Goal: Task Accomplishment & Management: Manage account settings

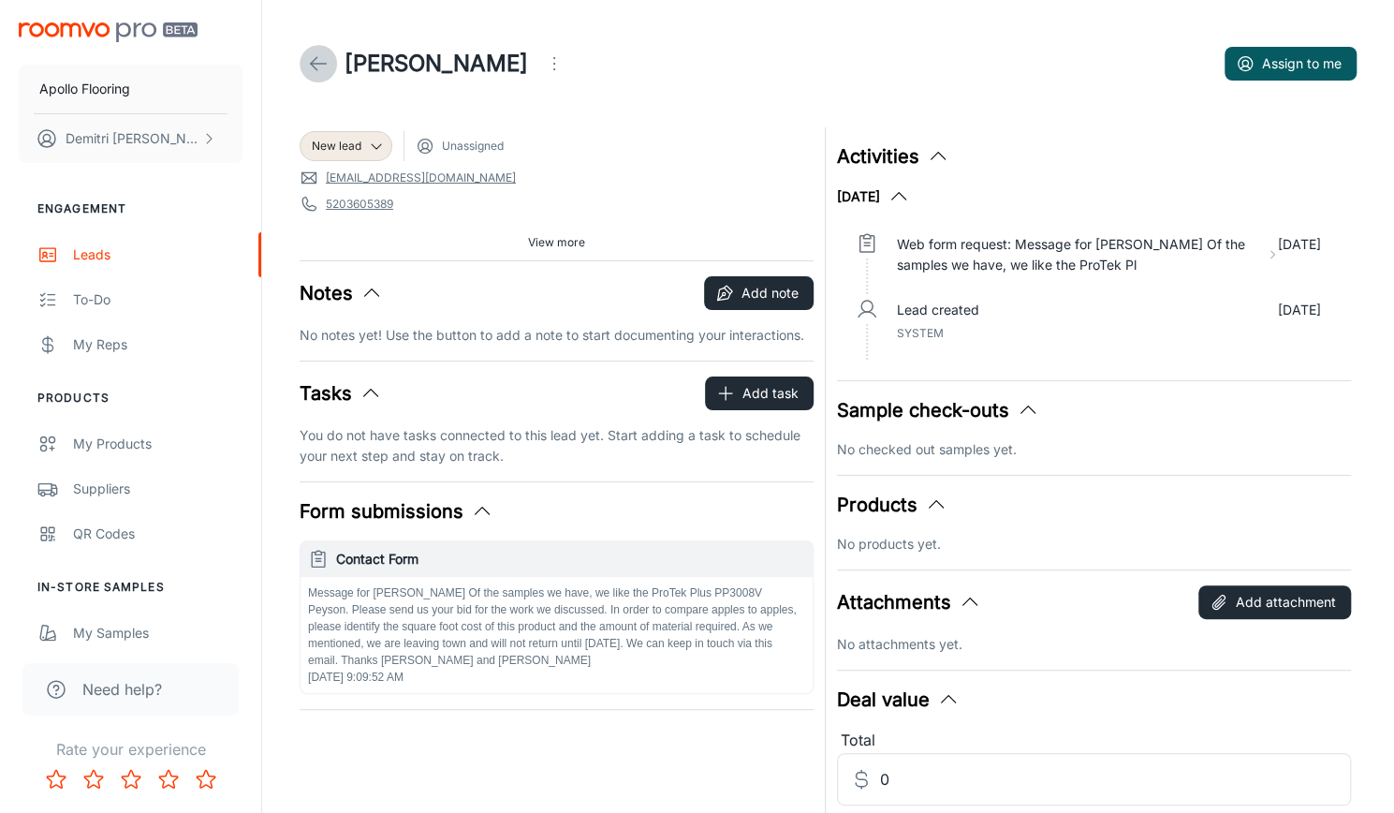
click at [312, 57] on icon at bounding box center [318, 63] width 22 height 22
click at [324, 57] on icon at bounding box center [318, 63] width 22 height 22
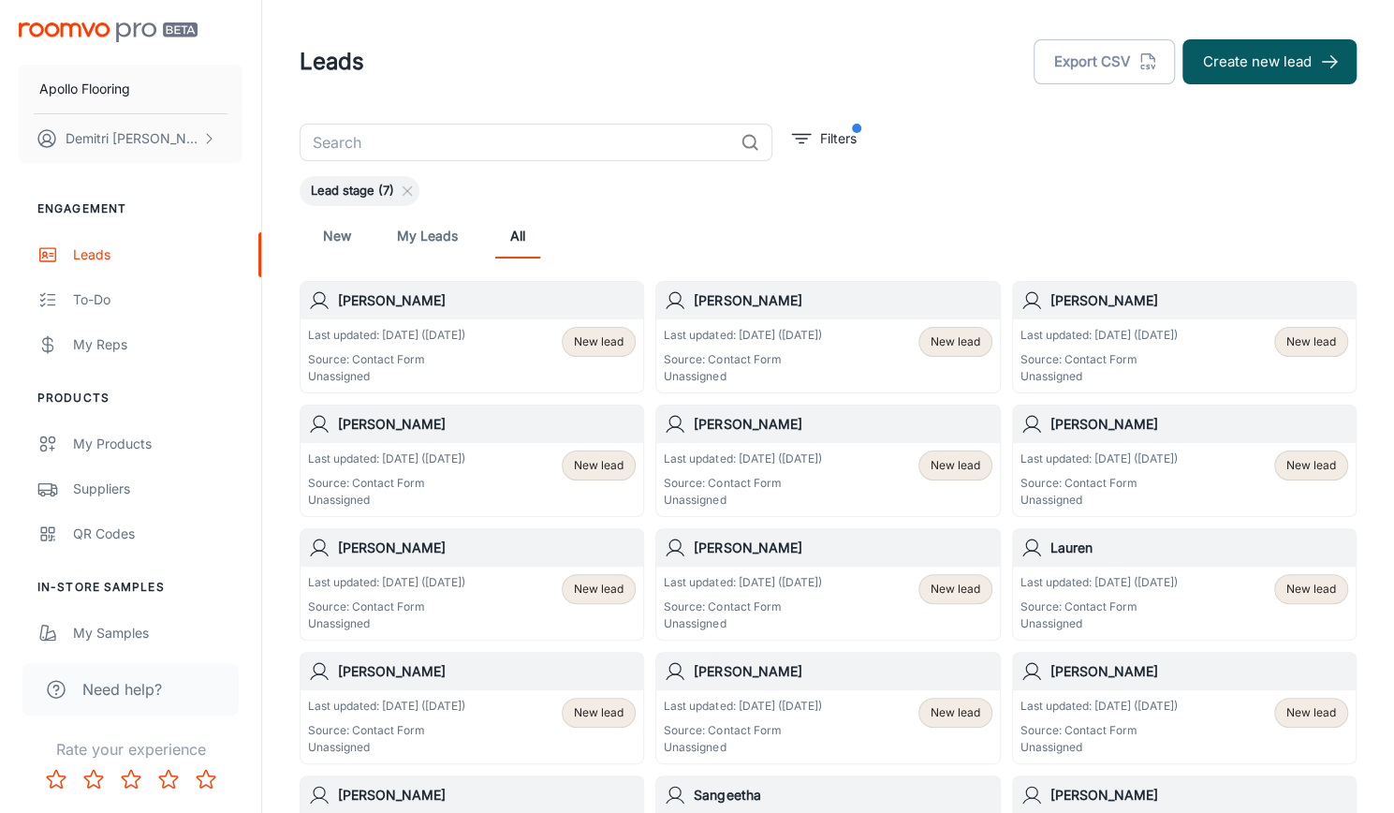
click at [820, 359] on p "Source: Contact Form" at bounding box center [742, 359] width 157 height 17
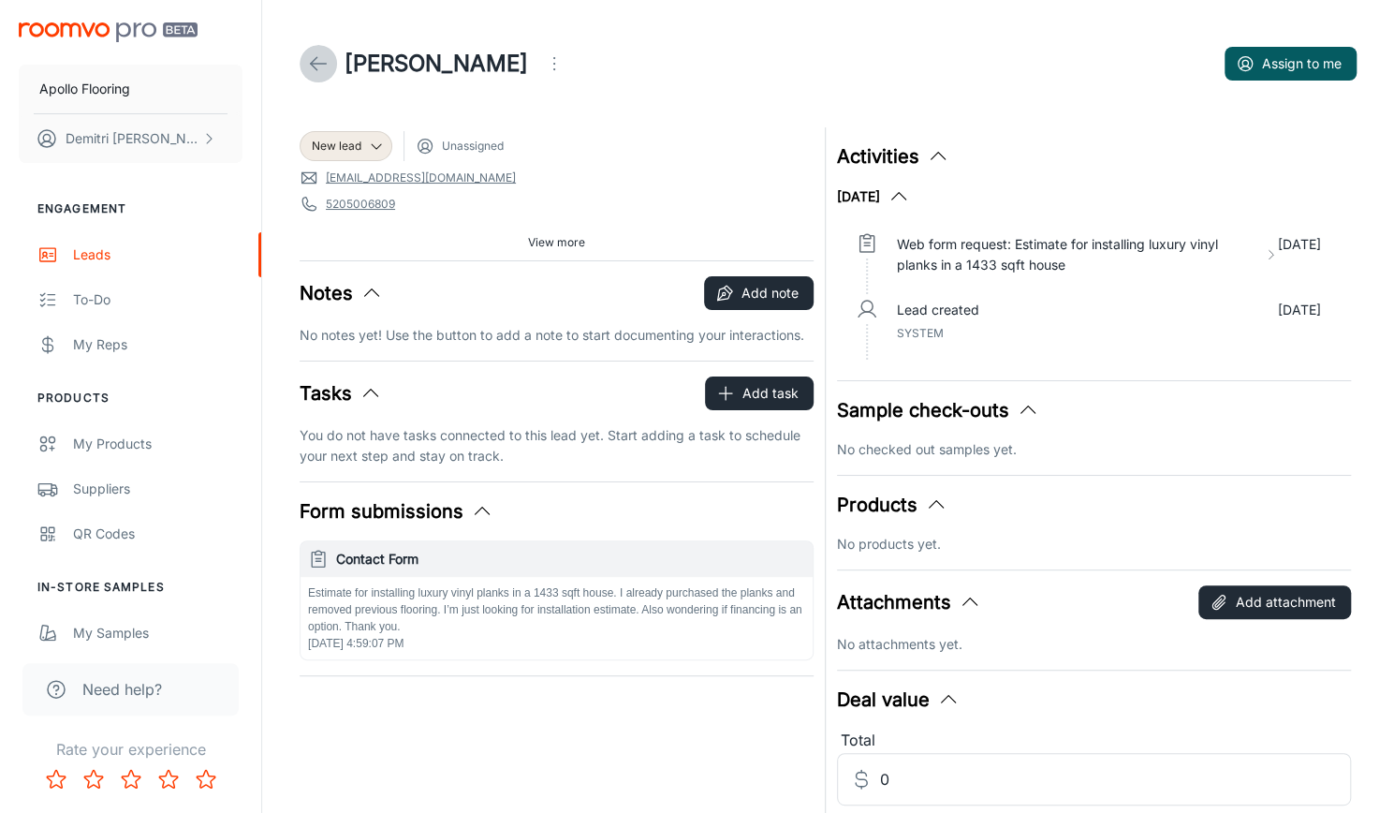
click at [315, 66] on icon at bounding box center [318, 63] width 22 height 22
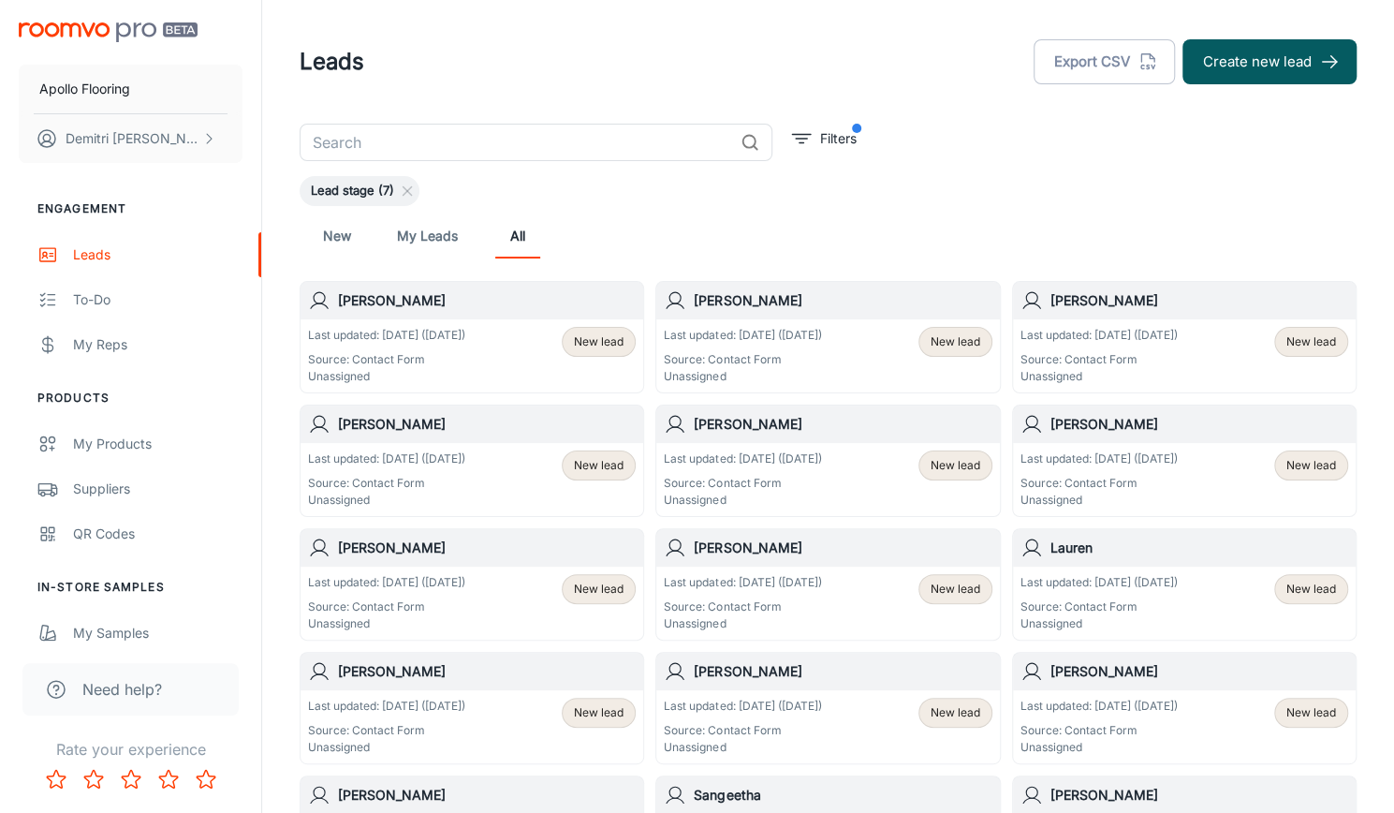
click at [862, 361] on div "Last updated: [DATE] ([DATE]) Source: Contact Form Unassigned New lead" at bounding box center [828, 356] width 328 height 58
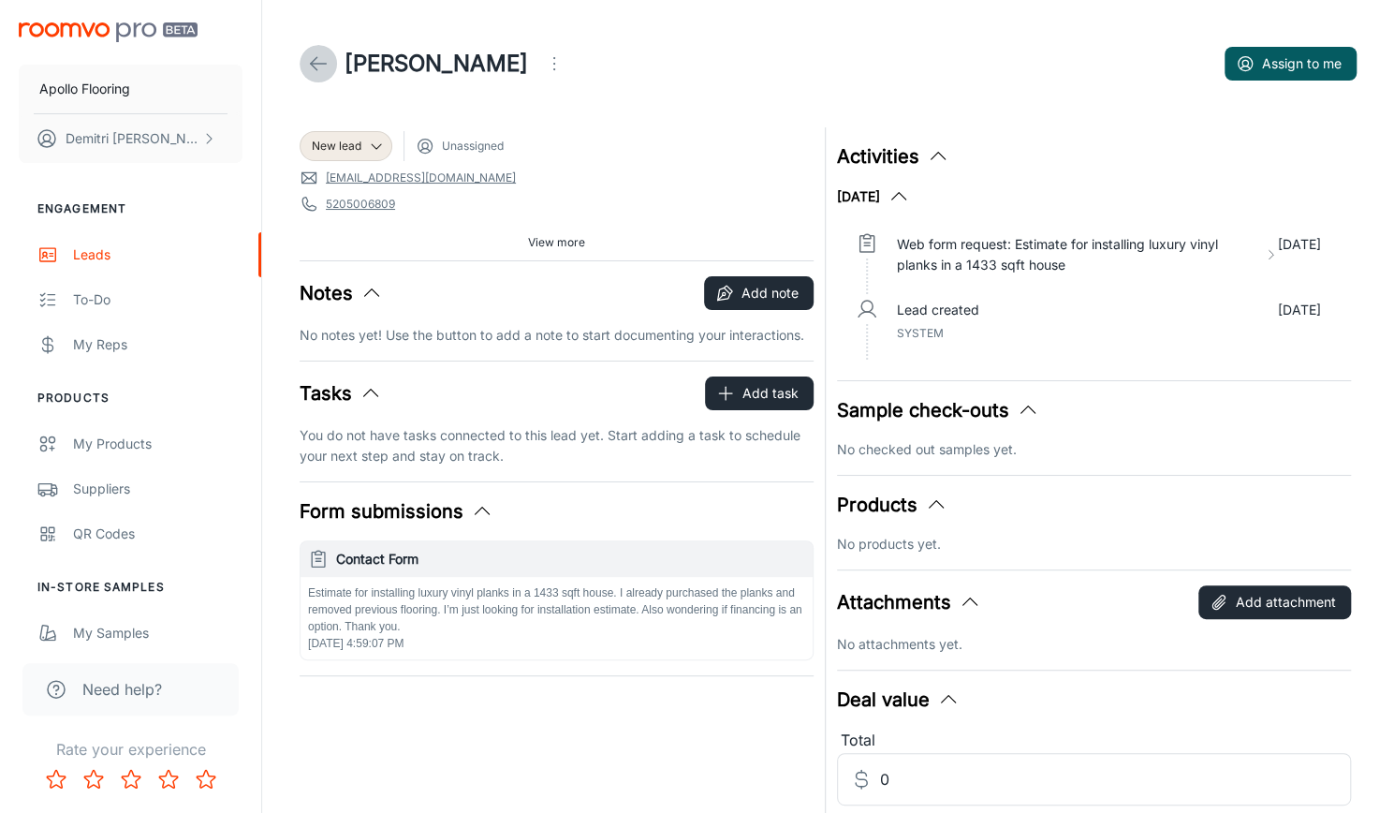
click at [308, 61] on icon at bounding box center [318, 63] width 22 height 22
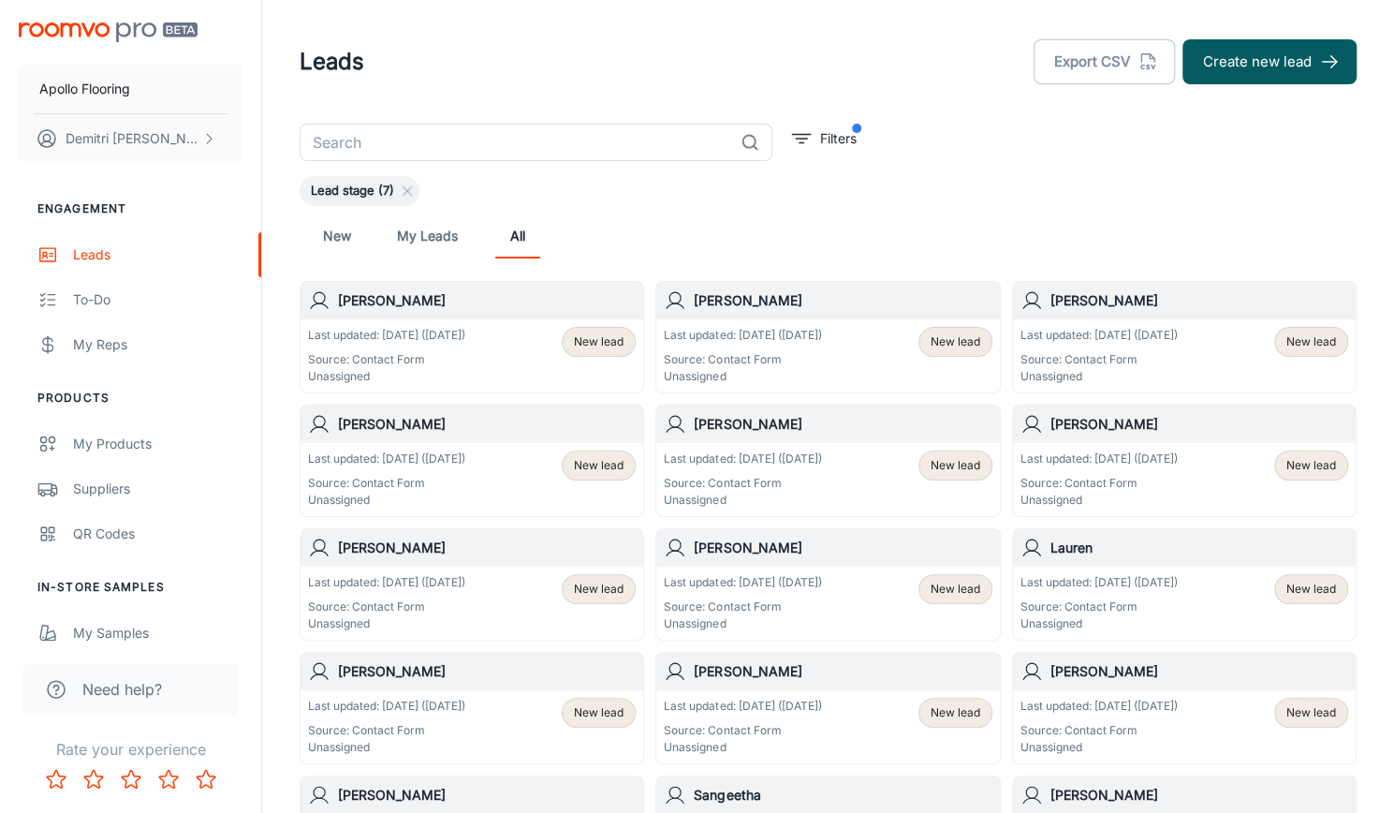
click at [493, 364] on div "Last updated: [DATE] ([DATE]) Source: Contact Form Unassigned New lead" at bounding box center [472, 356] width 328 height 58
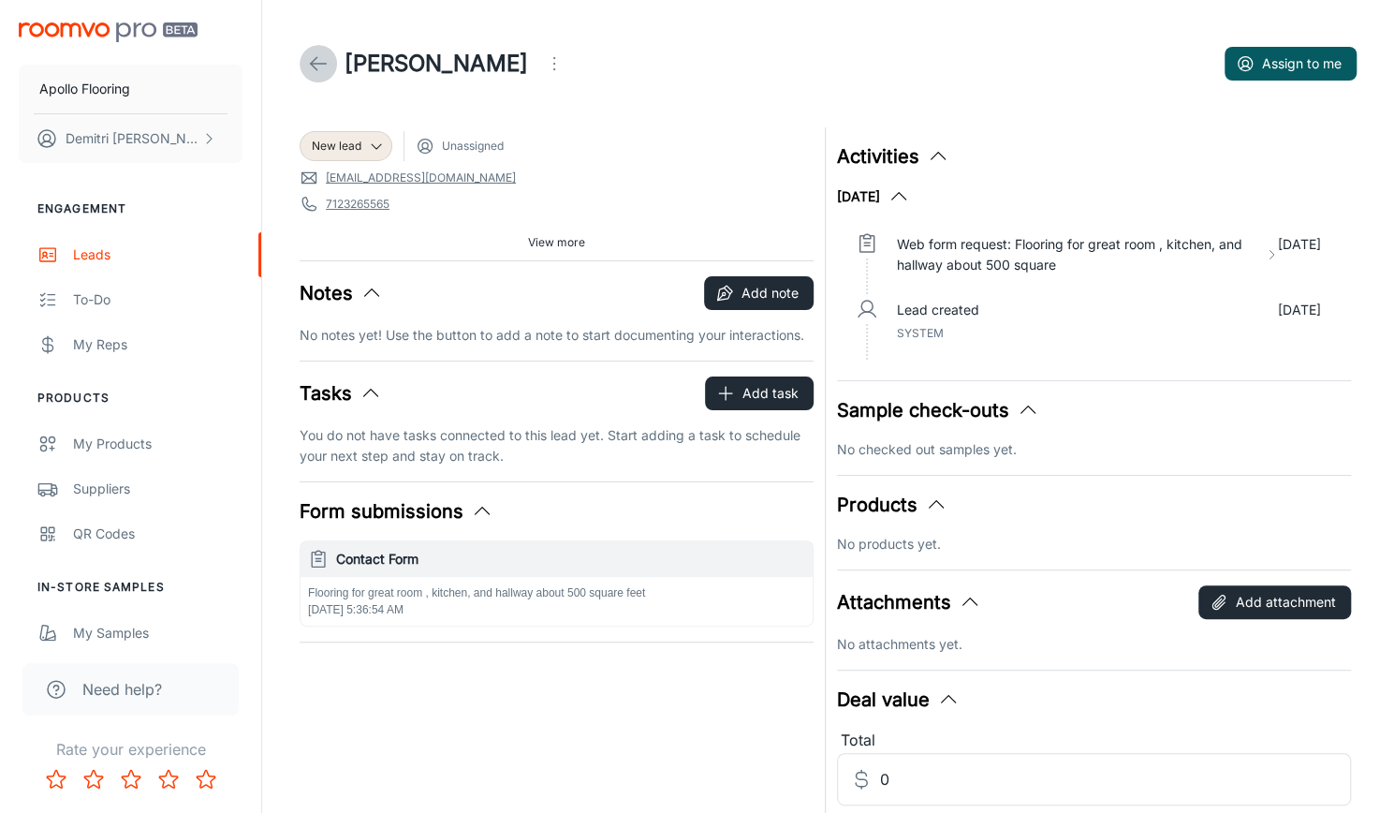
click at [318, 61] on icon at bounding box center [318, 63] width 22 height 22
